Goal: Task Accomplishment & Management: Manage account settings

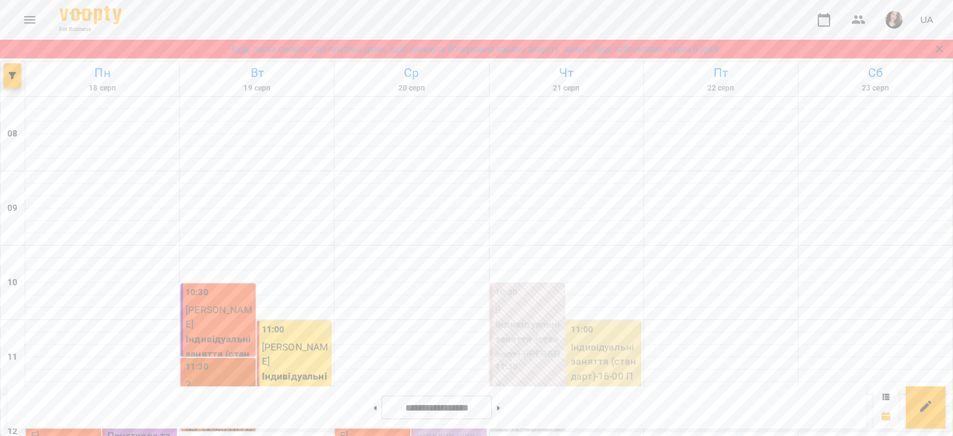
scroll to position [448, 0]
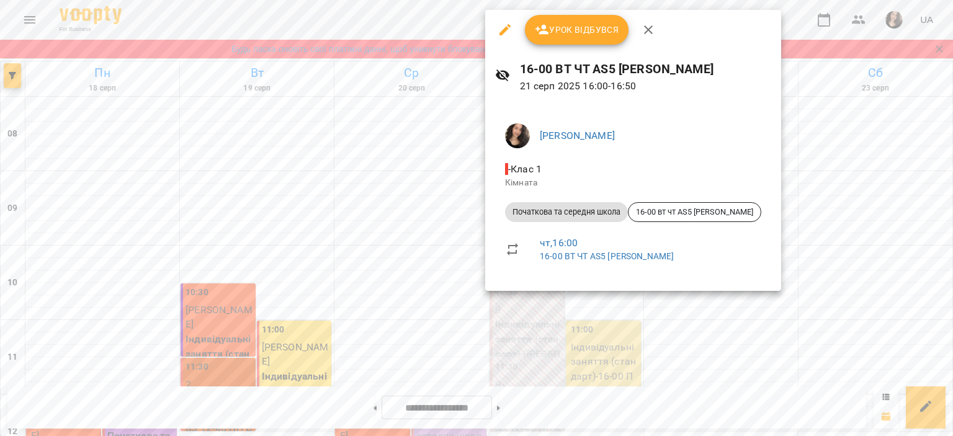
click at [562, 22] on span "Урок відбувся" at bounding box center [577, 29] width 84 height 15
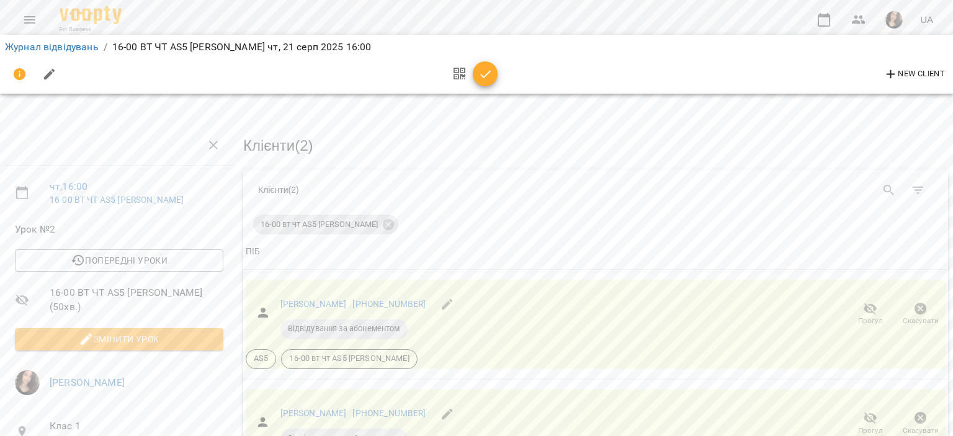
scroll to position [102, 0]
click at [864, 413] on icon "button" at bounding box center [871, 419] width 14 height 12
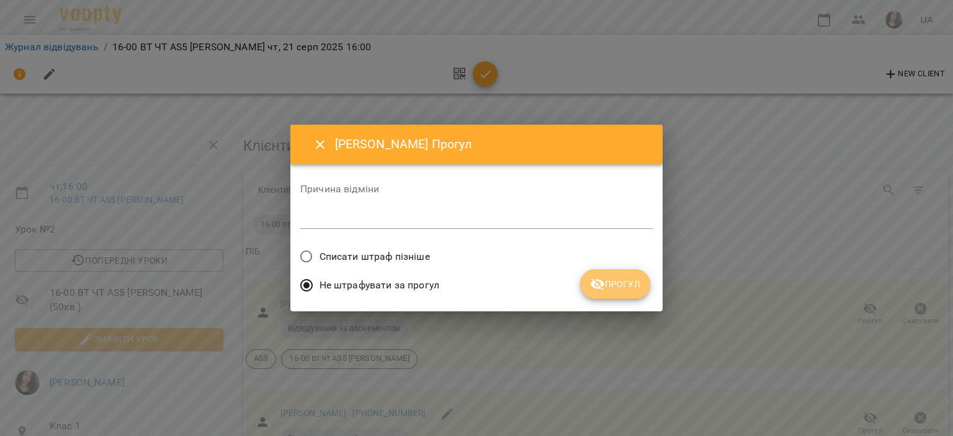
click at [611, 285] on span "Прогул" at bounding box center [615, 284] width 50 height 15
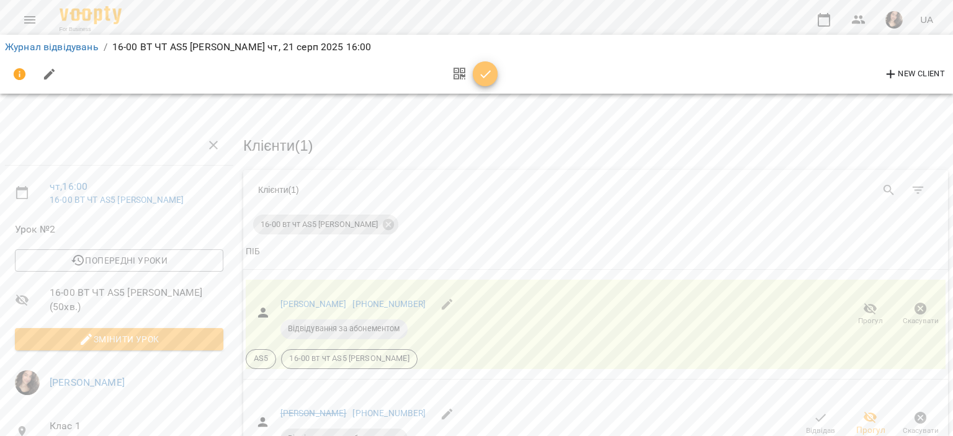
click at [488, 79] on icon "button" at bounding box center [485, 74] width 15 height 15
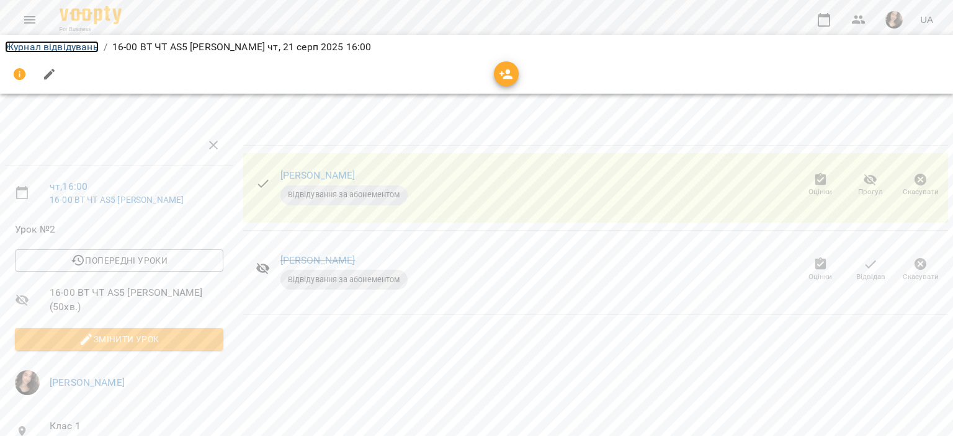
click at [78, 51] on link "Журнал відвідувань" at bounding box center [52, 47] width 94 height 12
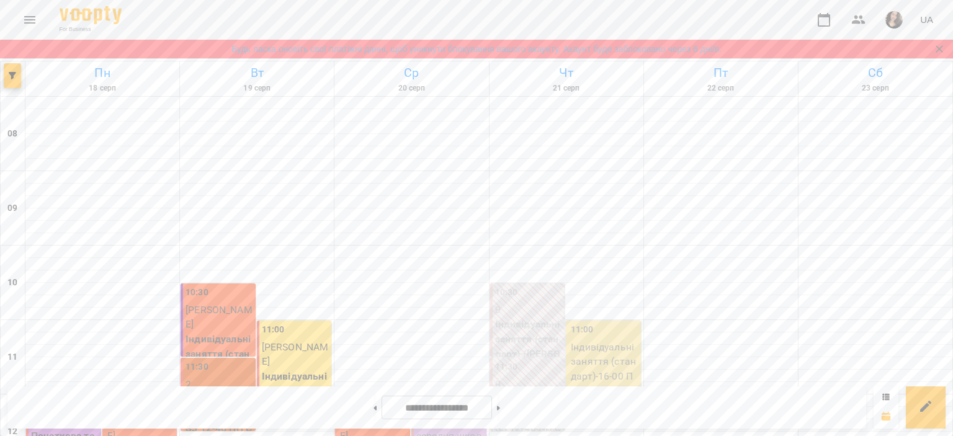
scroll to position [590, 0]
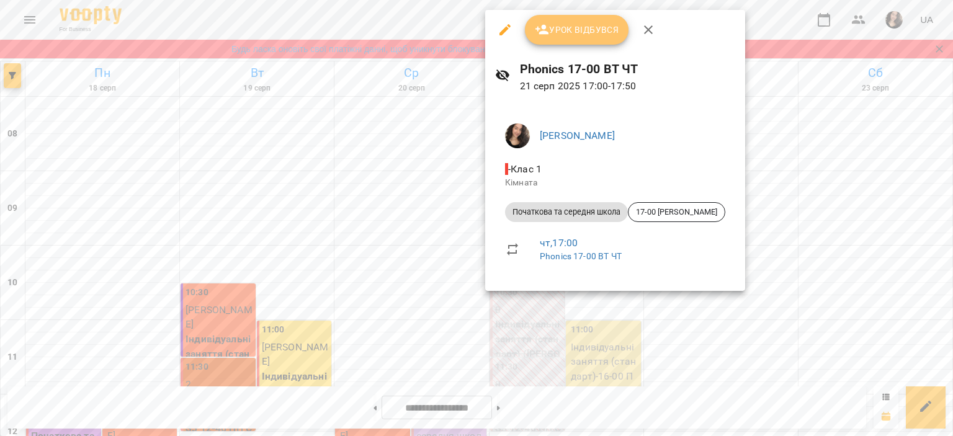
click at [566, 37] on span "Урок відбувся" at bounding box center [577, 29] width 84 height 15
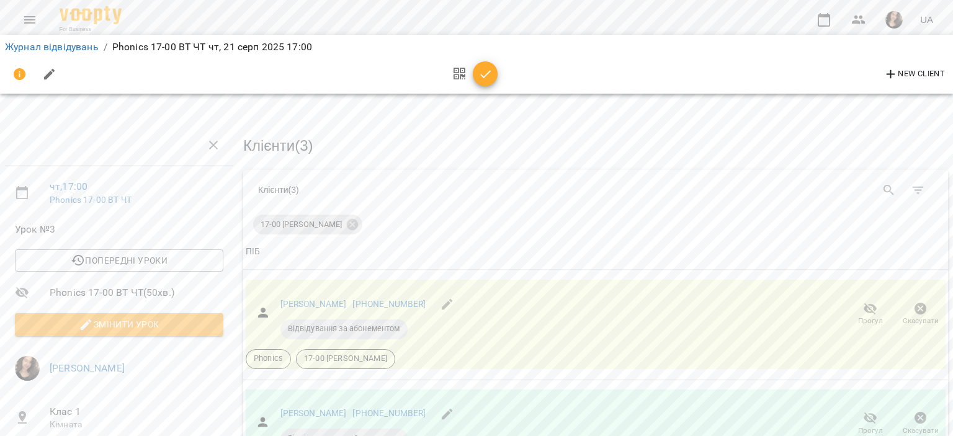
scroll to position [206, 0]
click at [552, 53] on ol "Журнал відвідувань / Phonics 17-00 ВТ ЧТ [DATE] 17:00" at bounding box center [476, 47] width 943 height 15
